Goal: Task Accomplishment & Management: Manage account settings

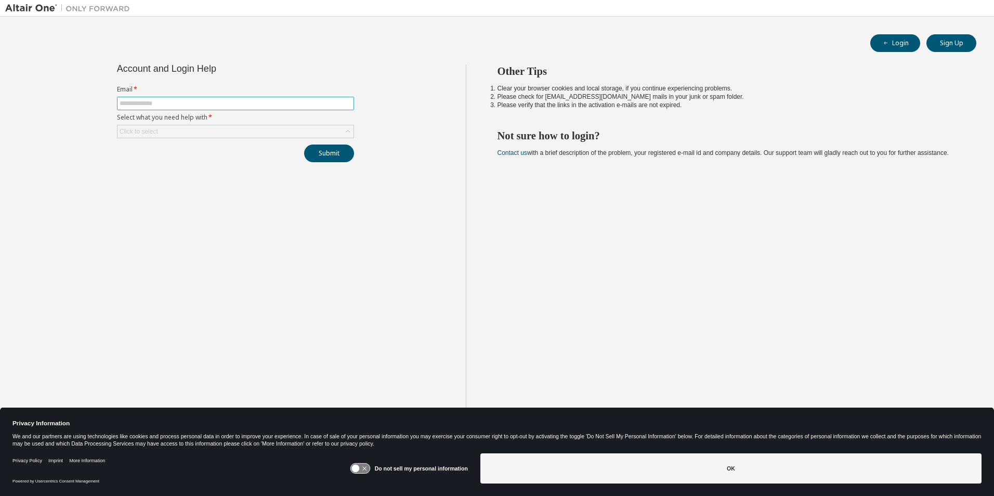
click at [295, 105] on input "text" at bounding box center [236, 103] width 232 height 8
type input "**********"
click at [246, 131] on div "Click to select" at bounding box center [236, 131] width 236 height 12
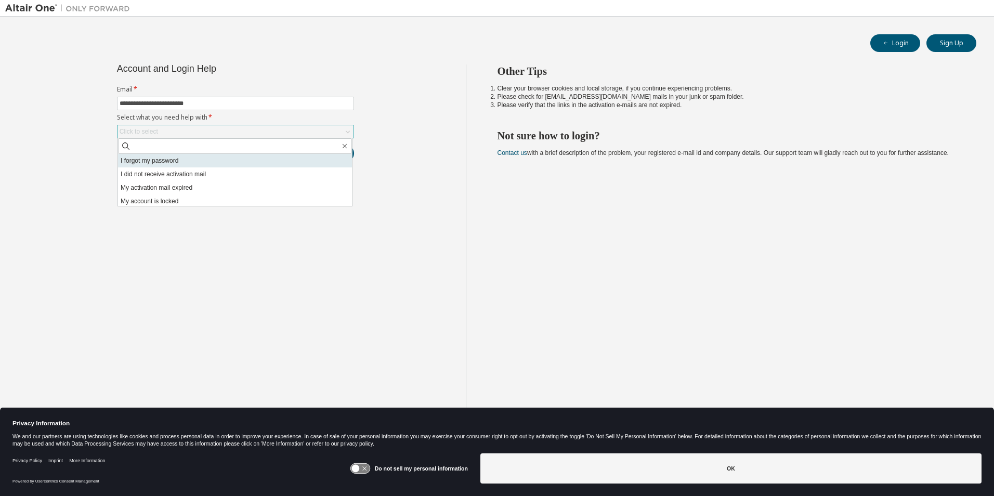
click at [213, 163] on li "I forgot my password" at bounding box center [235, 161] width 234 height 14
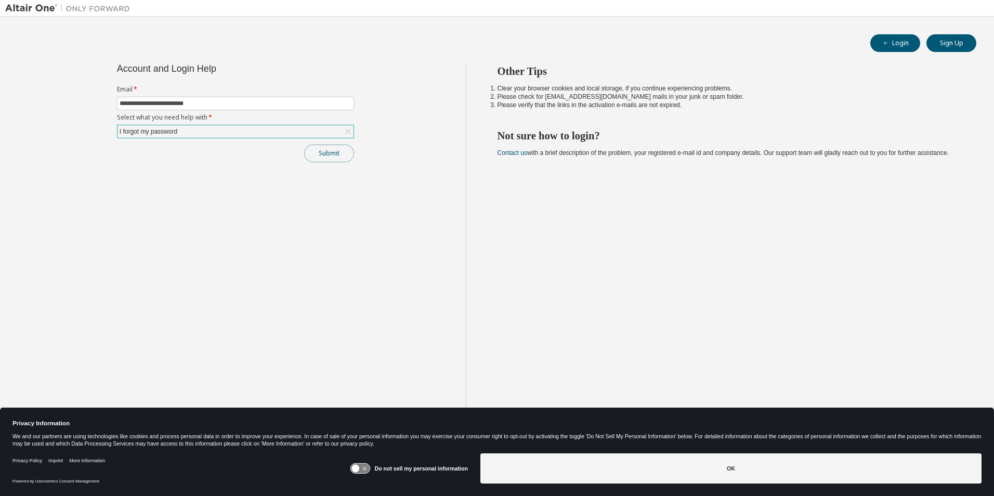
click at [345, 153] on button "Submit" at bounding box center [329, 154] width 50 height 18
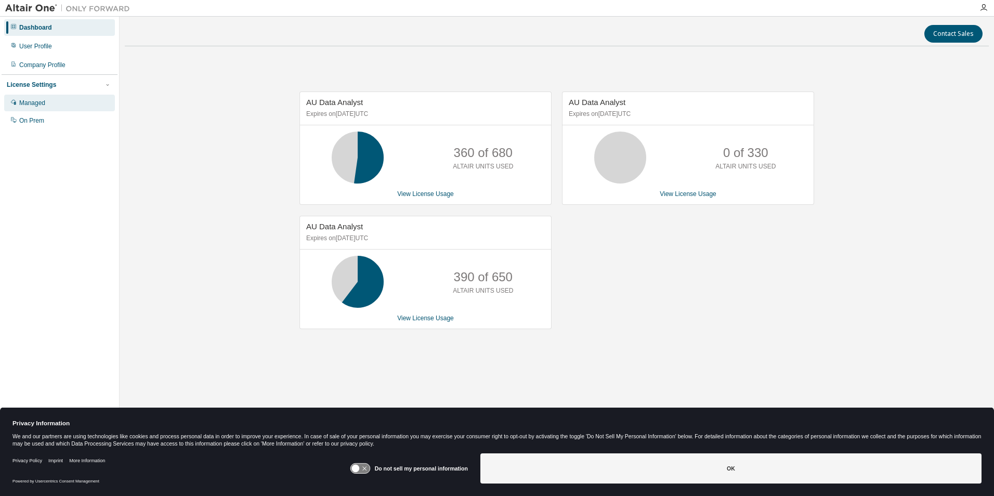
click at [33, 97] on div "Managed" at bounding box center [59, 103] width 111 height 17
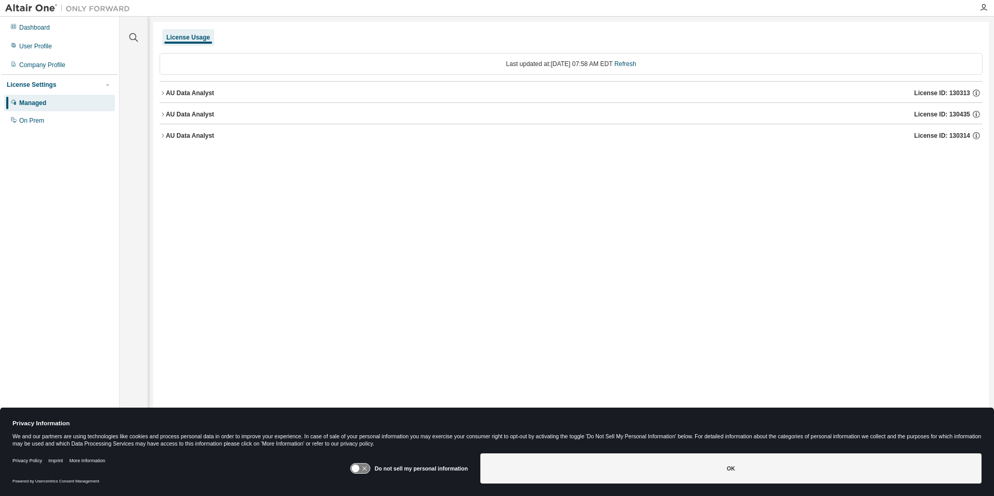
click at [196, 39] on div "License Usage" at bounding box center [188, 37] width 44 height 8
click at [35, 119] on div "On Prem" at bounding box center [31, 120] width 25 height 8
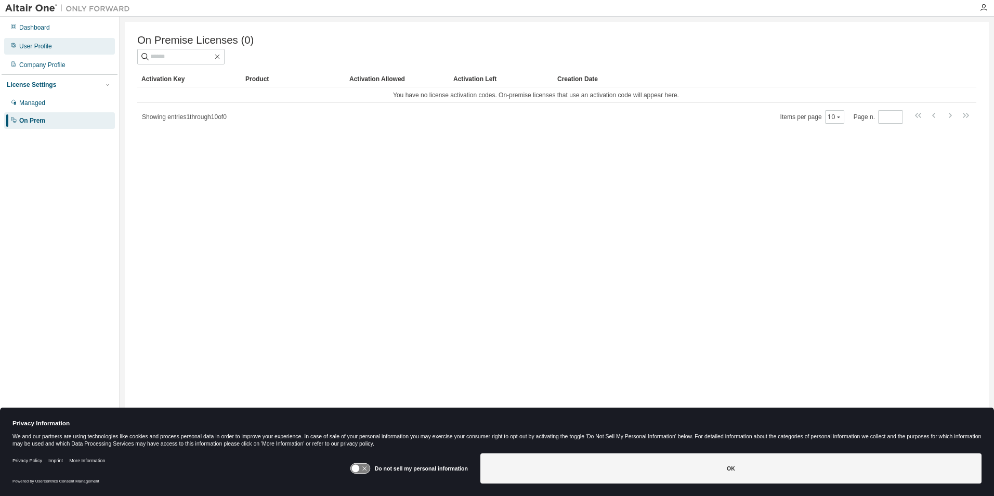
click at [29, 44] on div "User Profile" at bounding box center [35, 46] width 33 height 8
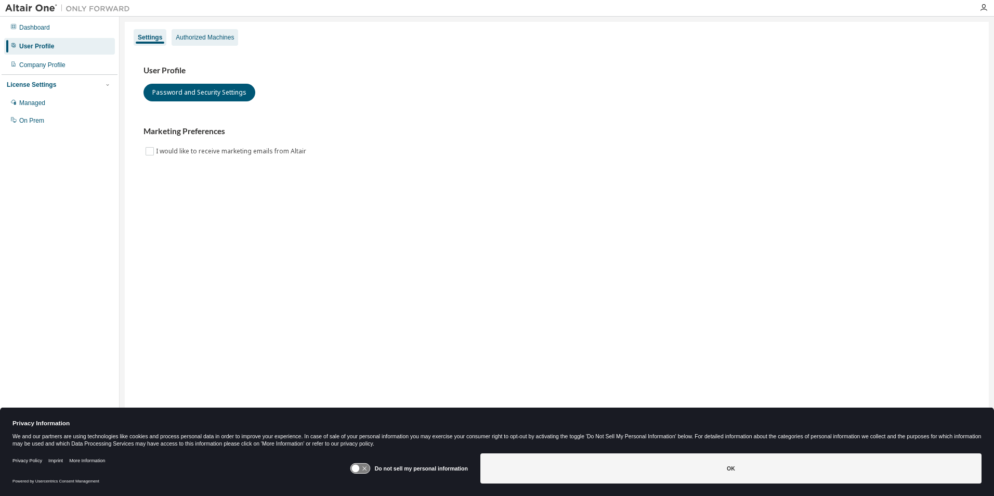
click at [214, 36] on div "Authorized Machines" at bounding box center [205, 37] width 58 height 8
